Goal: Transaction & Acquisition: Subscribe to service/newsletter

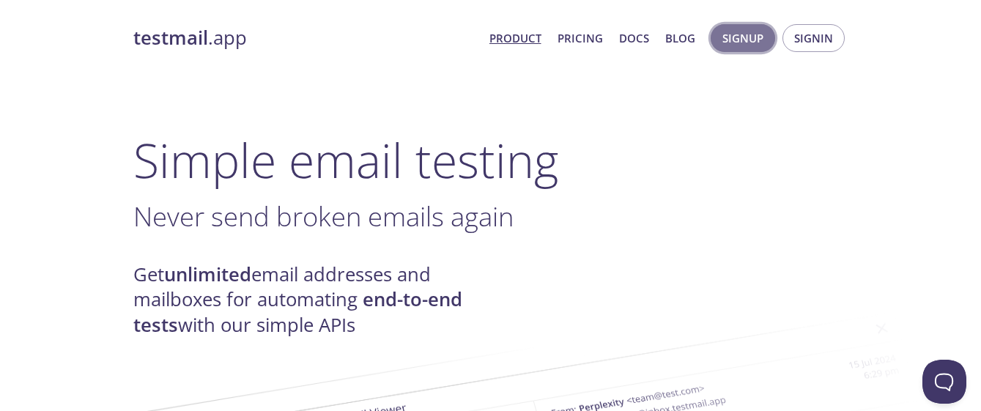
click at [752, 42] on span "Signup" at bounding box center [742, 38] width 41 height 19
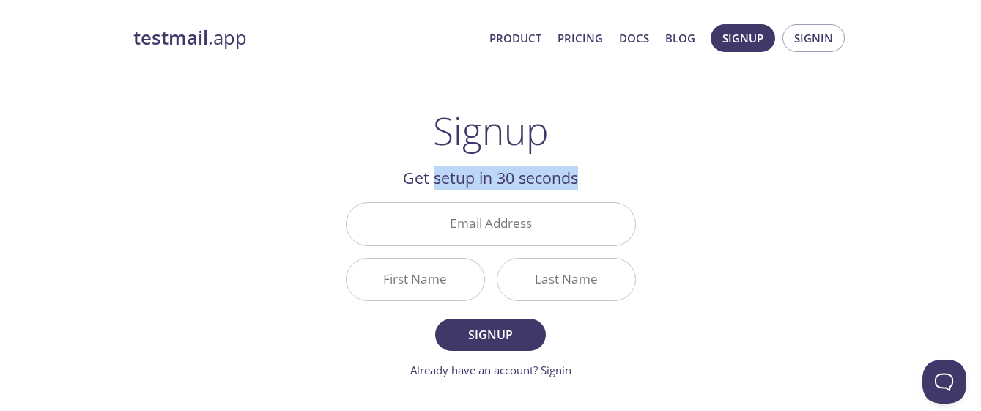
drag, startPoint x: 436, startPoint y: 180, endPoint x: 585, endPoint y: 171, distance: 149.7
click at [585, 171] on h2 "Get setup in 30 seconds" at bounding box center [491, 178] width 290 height 25
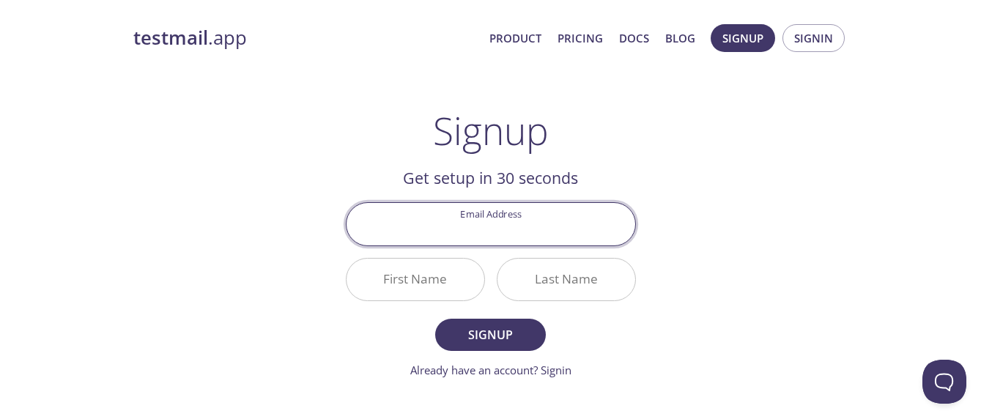
click at [538, 217] on input "Email Address" at bounding box center [490, 224] width 289 height 42
click at [183, 36] on strong "testmail" at bounding box center [170, 38] width 75 height 26
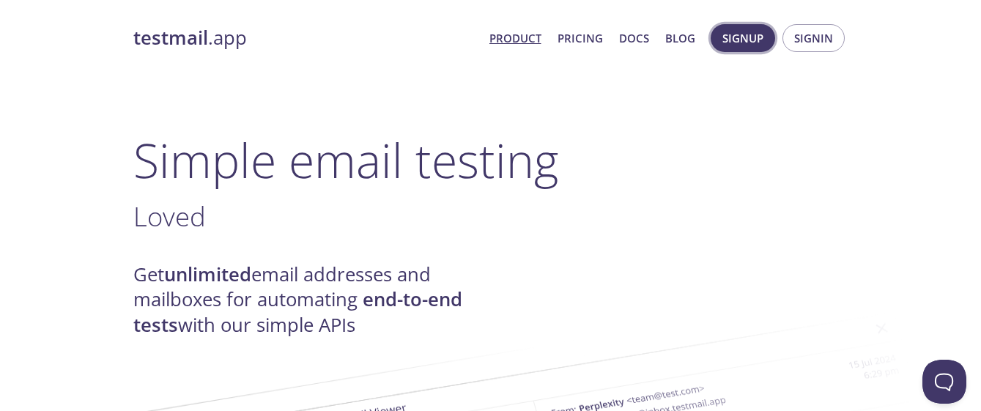
click at [729, 43] on span "Signup" at bounding box center [742, 38] width 41 height 19
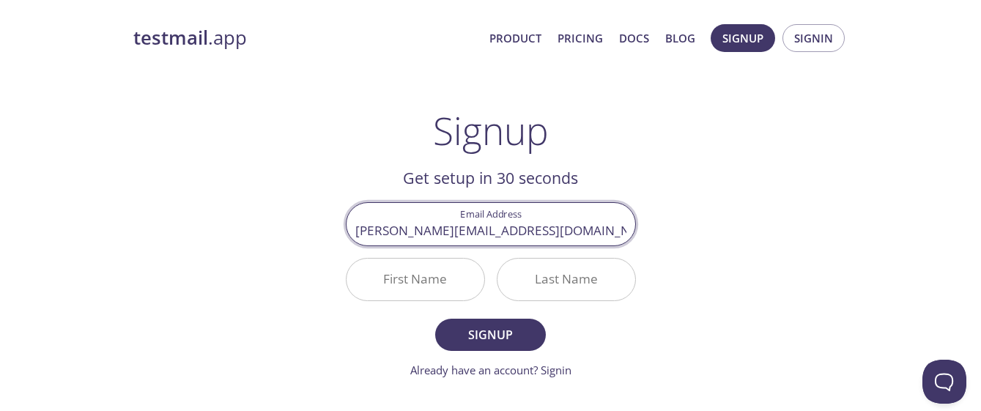
type input "[PERSON_NAME][EMAIL_ADDRESS][DOMAIN_NAME]"
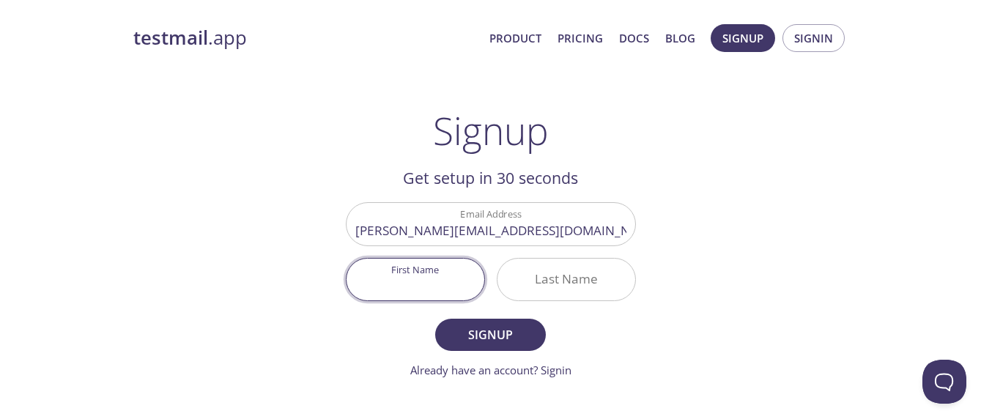
click at [424, 285] on input "First Name" at bounding box center [415, 280] width 138 height 42
type input "[PERSON_NAME]"
click at [568, 295] on input "Last Name" at bounding box center [566, 280] width 138 height 42
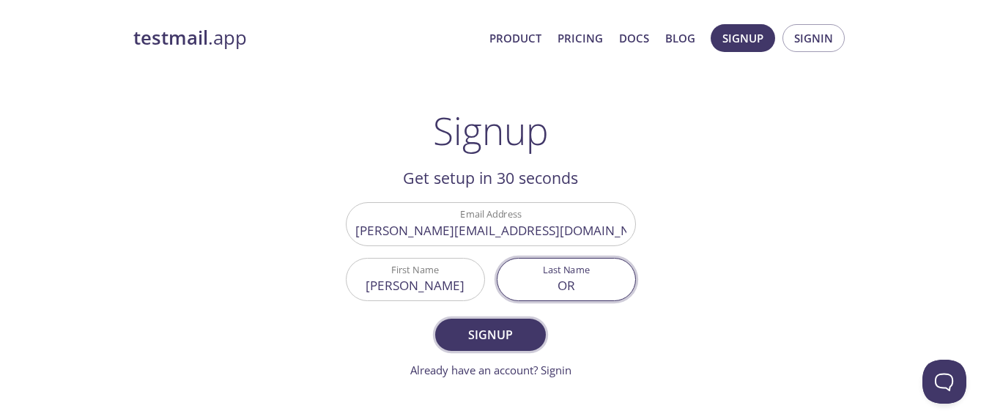
type input "OR"
click at [490, 333] on span "Signup" at bounding box center [490, 334] width 78 height 21
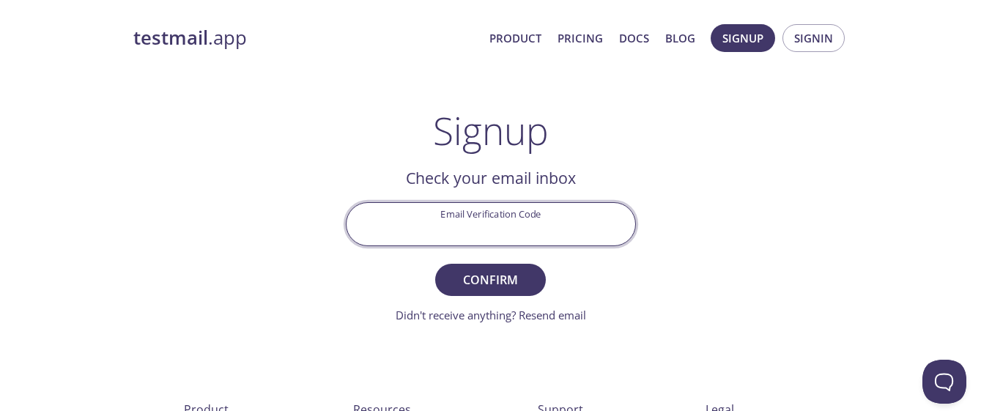
click at [565, 234] on input "Email Verification Code" at bounding box center [490, 224] width 289 height 42
click at [558, 316] on link "Didn't receive anything? Resend email" at bounding box center [490, 315] width 190 height 15
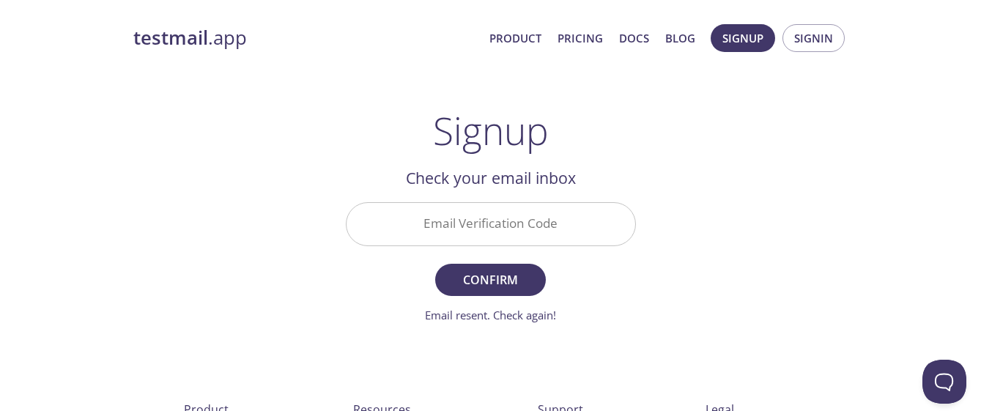
click at [461, 226] on input "Email Verification Code" at bounding box center [490, 224] width 289 height 42
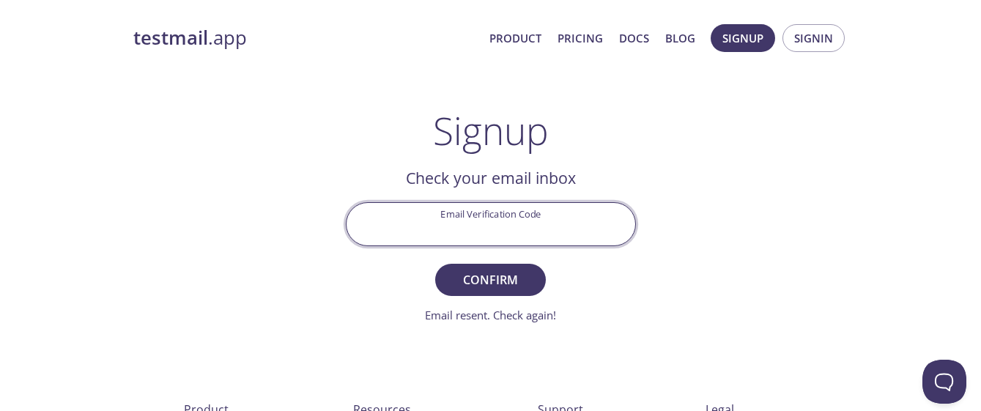
paste input "FJXJSXJ"
type input "FJXJSXJ"
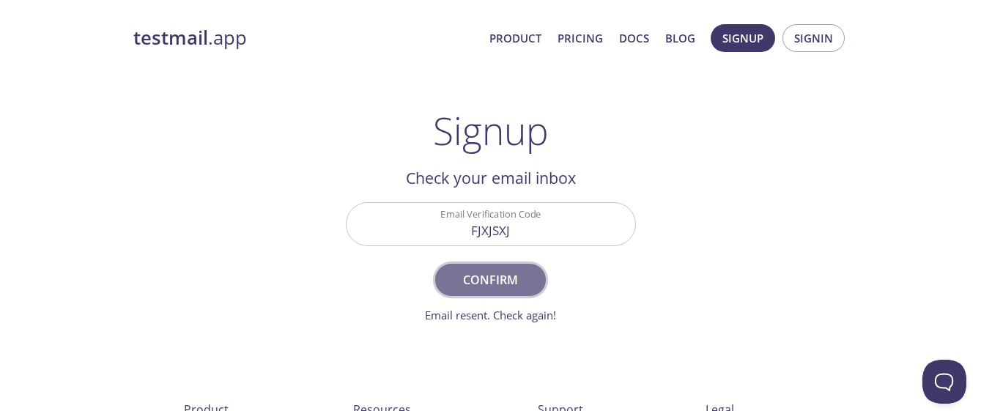
click at [509, 286] on span "Confirm" at bounding box center [490, 280] width 78 height 21
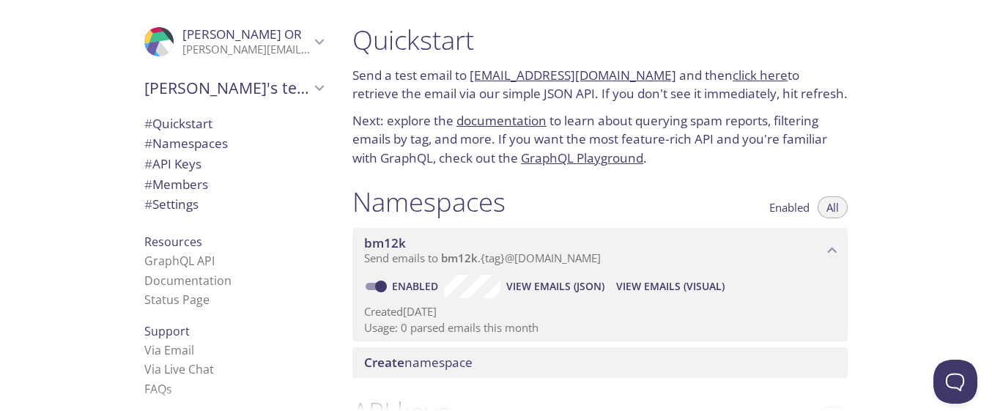
scroll to position [73, 0]
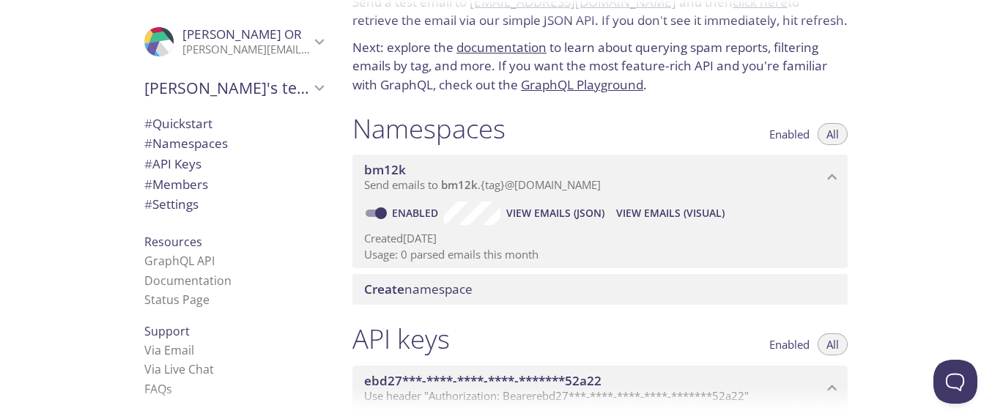
click at [440, 284] on span "Create namespace" at bounding box center [418, 288] width 108 height 17
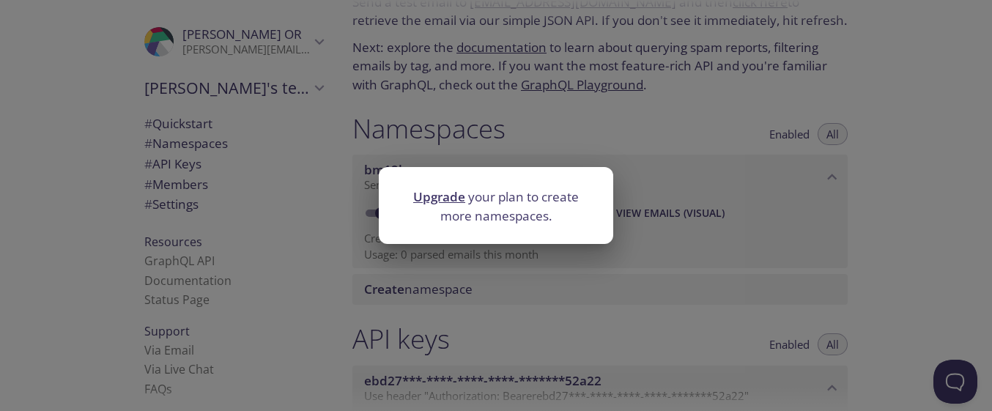
click at [535, 270] on div "Upgrade your plan to create more namespaces." at bounding box center [496, 205] width 992 height 411
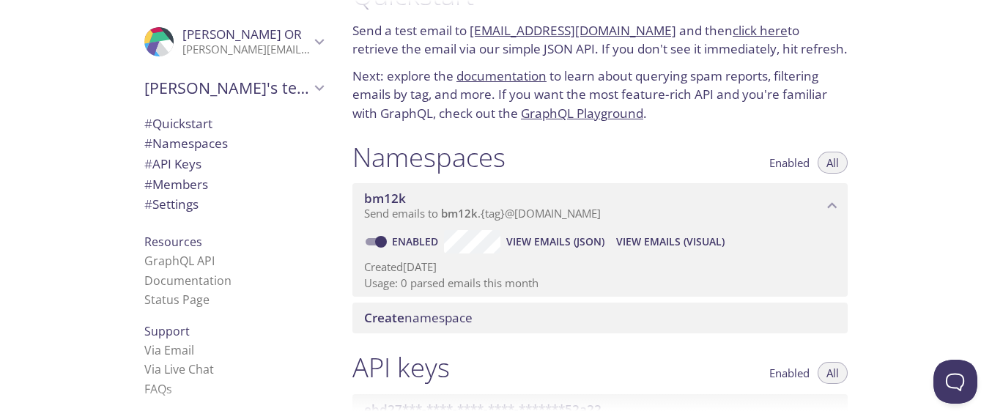
scroll to position [0, 0]
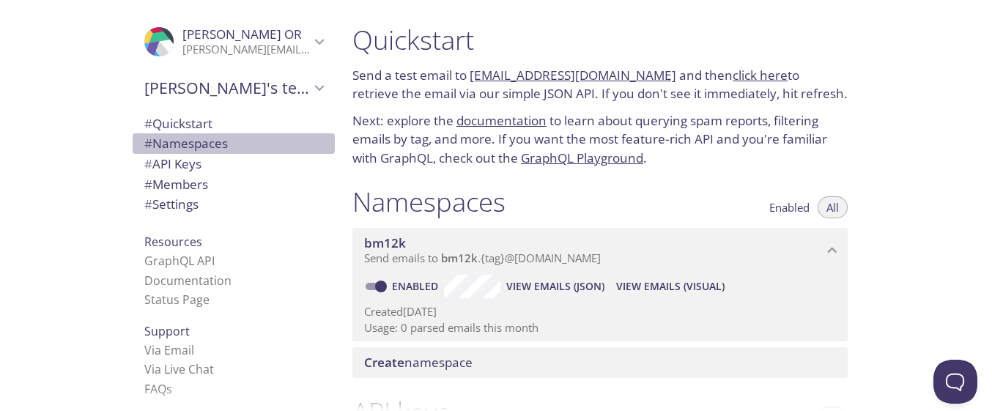
click at [185, 147] on span "# Namespaces" at bounding box center [185, 143] width 83 height 17
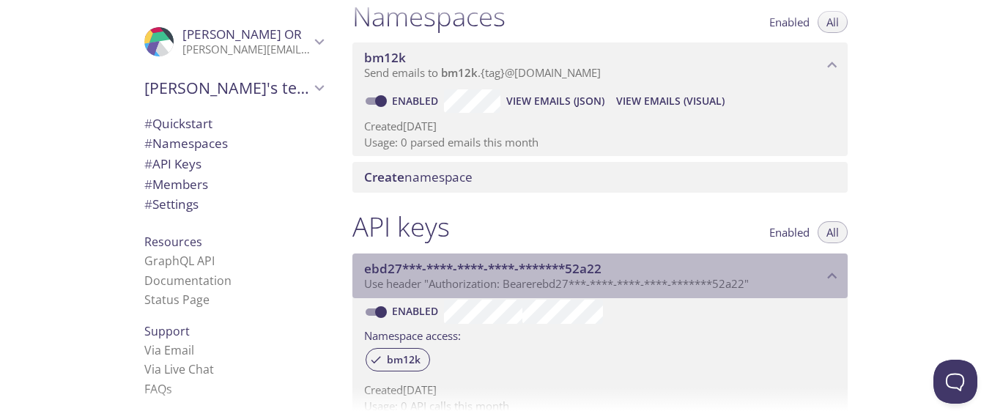
click at [838, 274] on icon "ebd27***-****-****-****-*******52a22 API key" at bounding box center [831, 276] width 19 height 19
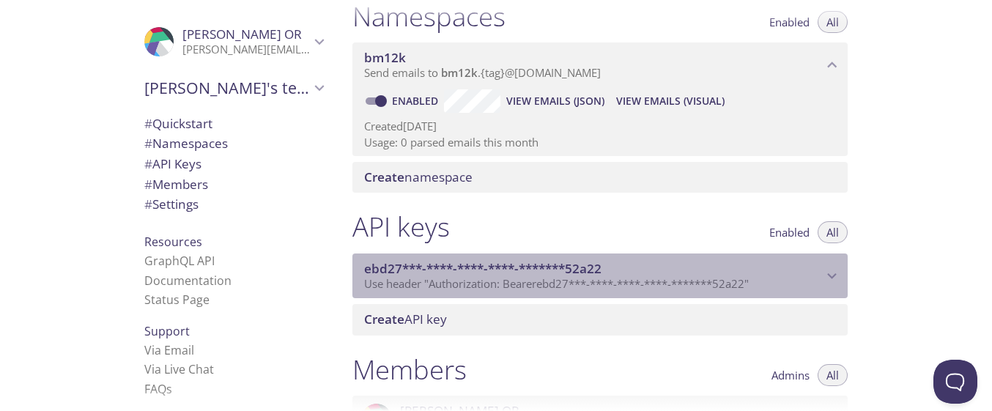
click at [837, 275] on icon "ebd27***-****-****-****-*******52a22 API key" at bounding box center [831, 276] width 19 height 19
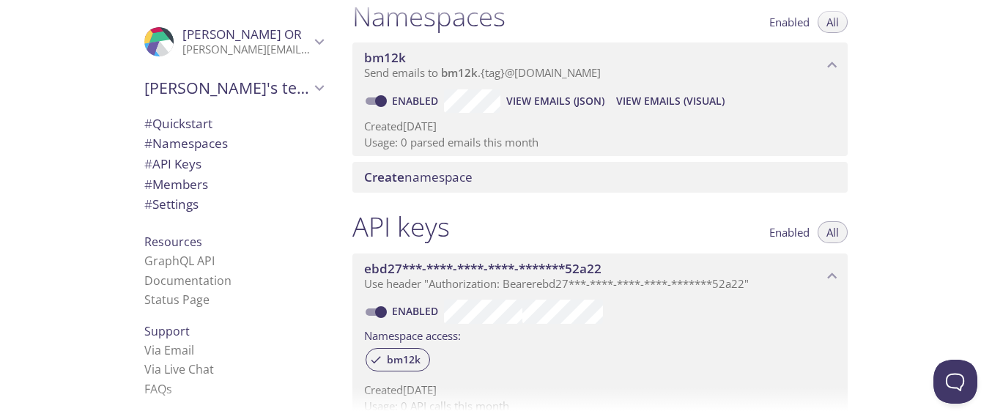
scroll to position [259, 0]
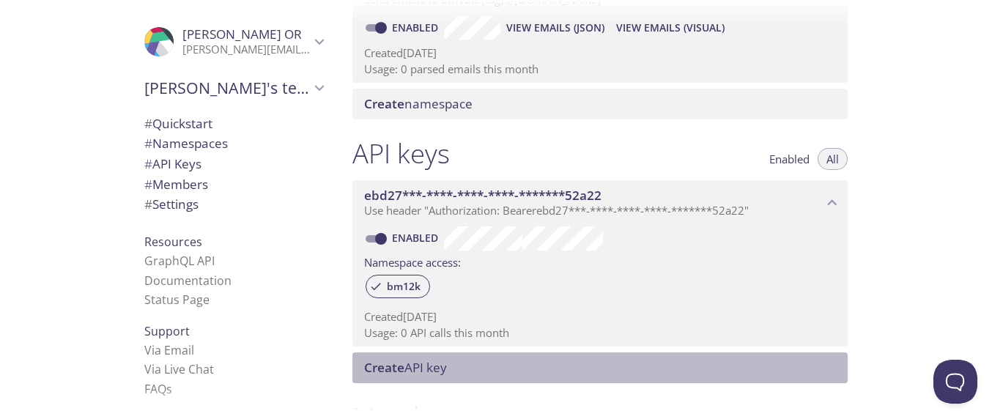
click at [436, 372] on span "Create API key" at bounding box center [405, 367] width 83 height 17
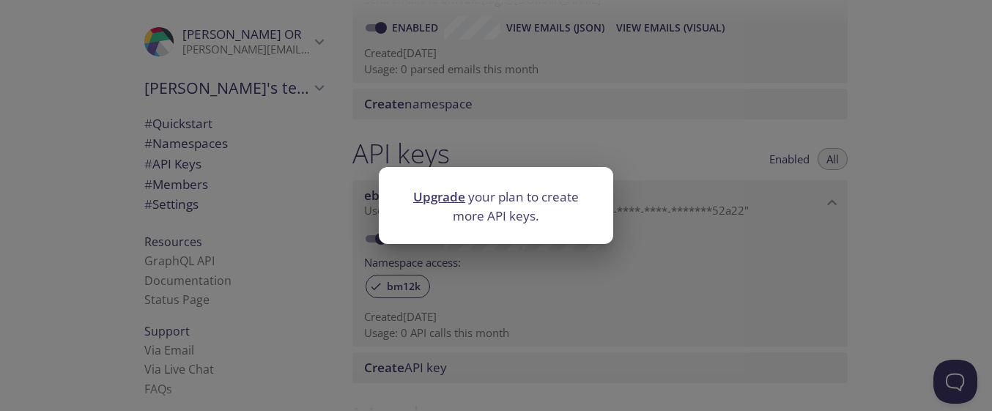
click at [530, 224] on p "Upgrade your plan to create more API keys." at bounding box center [495, 205] width 199 height 37
click at [669, 278] on div "Upgrade your plan to create more API keys." at bounding box center [496, 205] width 992 height 411
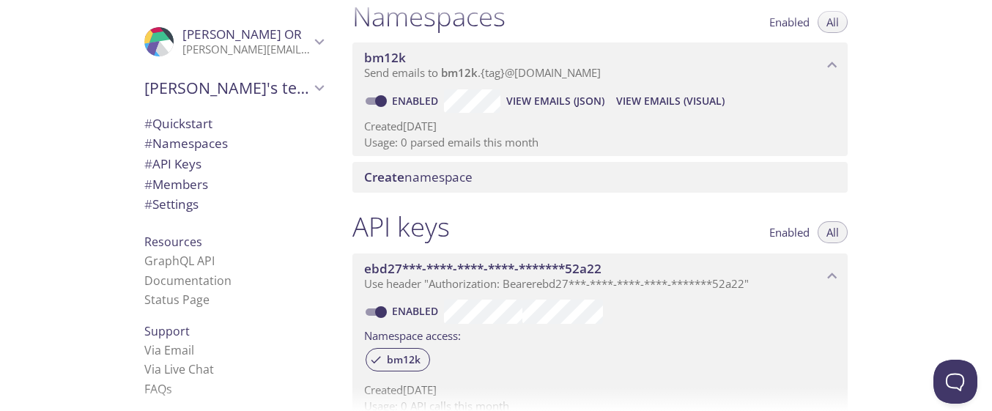
scroll to position [0, 0]
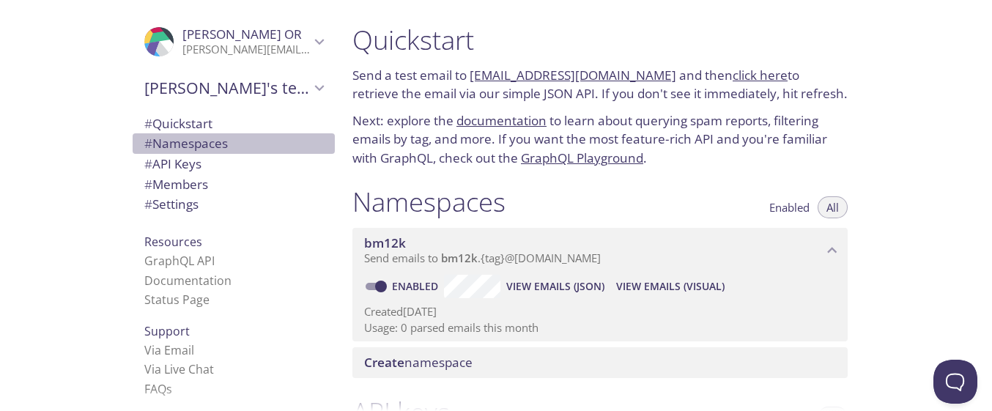
click at [179, 140] on span "# Namespaces" at bounding box center [185, 143] width 83 height 17
